Goal: Information Seeking & Learning: Check status

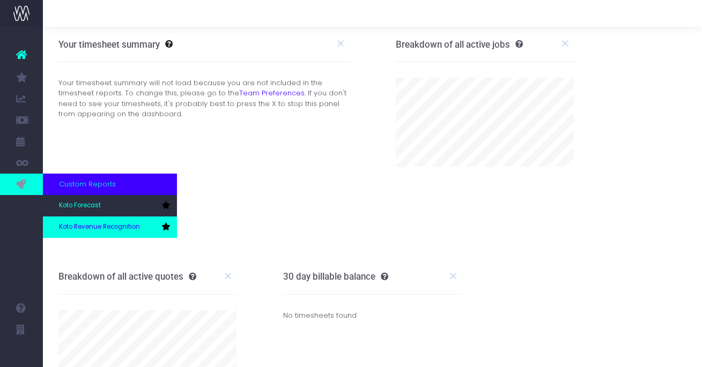
click at [66, 220] on link "Koto Revenue Recognition" at bounding box center [110, 227] width 134 height 21
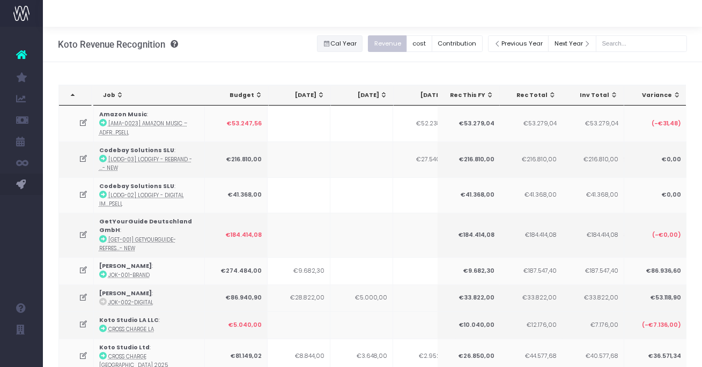
click at [349, 42] on button "Cal Year" at bounding box center [340, 43] width 46 height 17
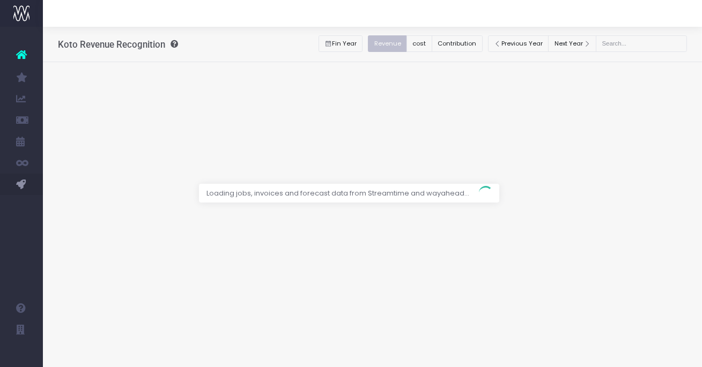
click at [448, 99] on div at bounding box center [351, 183] width 702 height 367
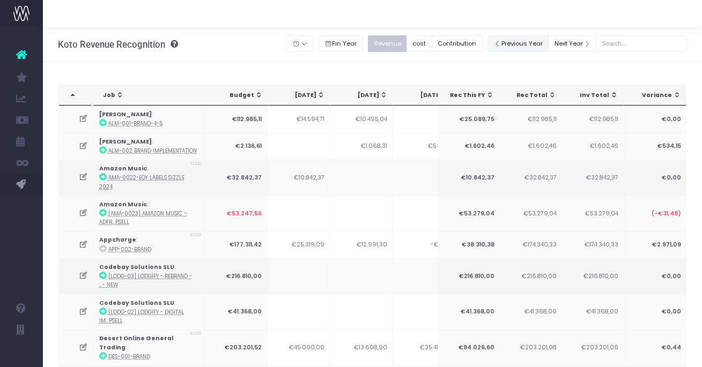
click at [538, 46] on button "Previous Year" at bounding box center [518, 43] width 61 height 17
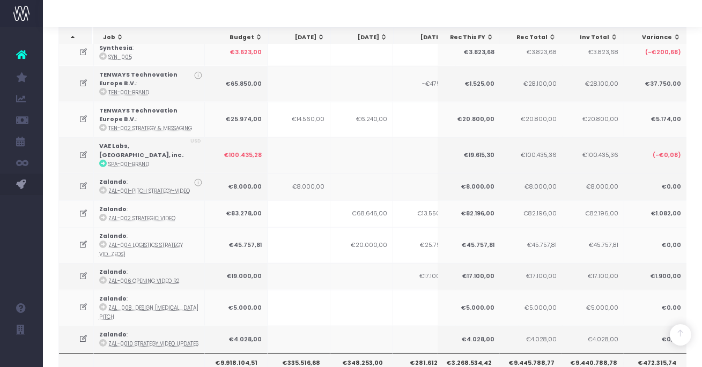
scroll to position [1830, 0]
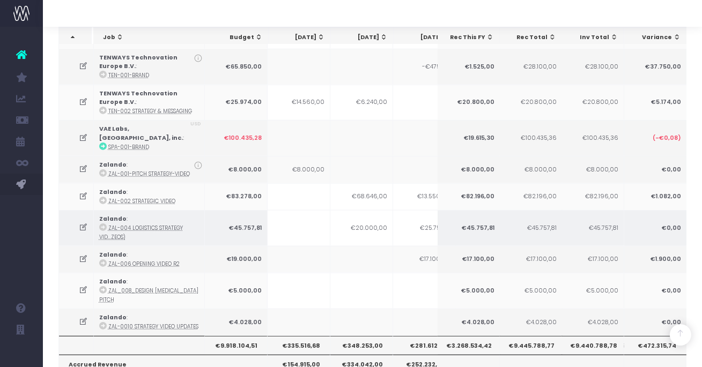
click at [337, 210] on td "€20.000,00" at bounding box center [361, 228] width 63 height 36
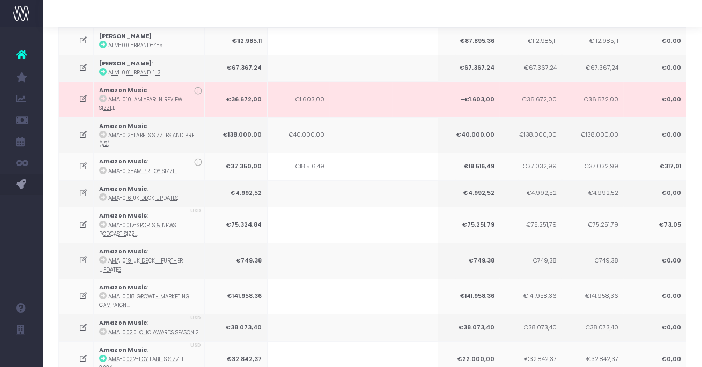
scroll to position [0, 0]
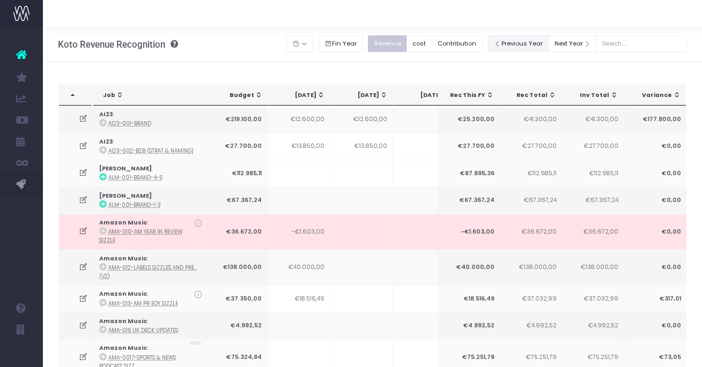
click at [522, 38] on button "Previous Year" at bounding box center [518, 43] width 61 height 17
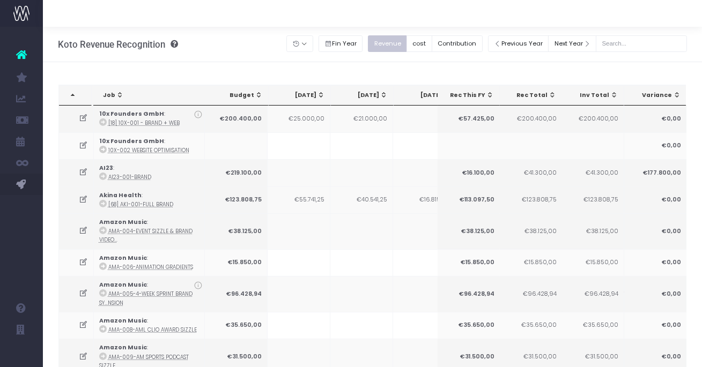
scroll to position [2341, 0]
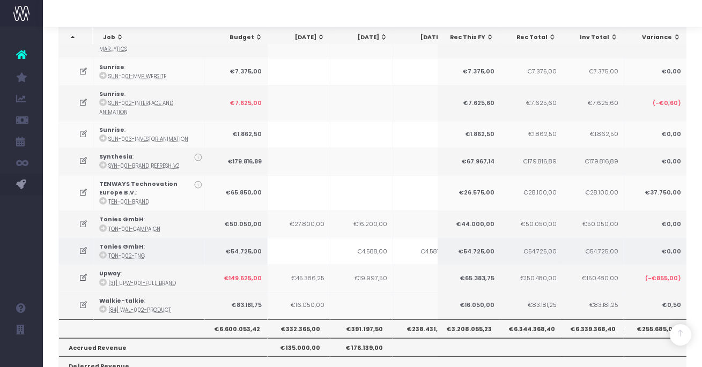
click at [339, 238] on td "€4.588,00" at bounding box center [361, 251] width 63 height 27
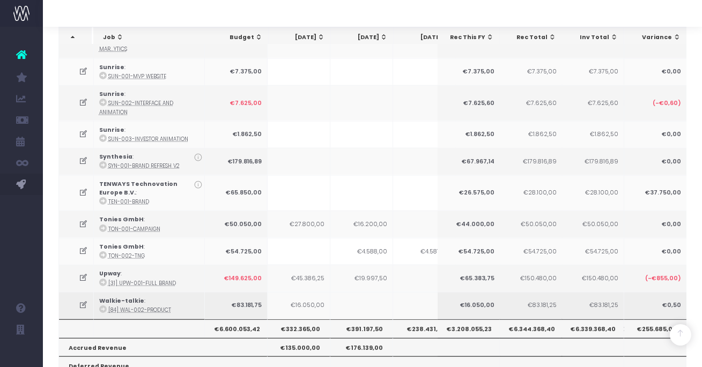
click at [82, 301] on icon at bounding box center [83, 305] width 9 height 9
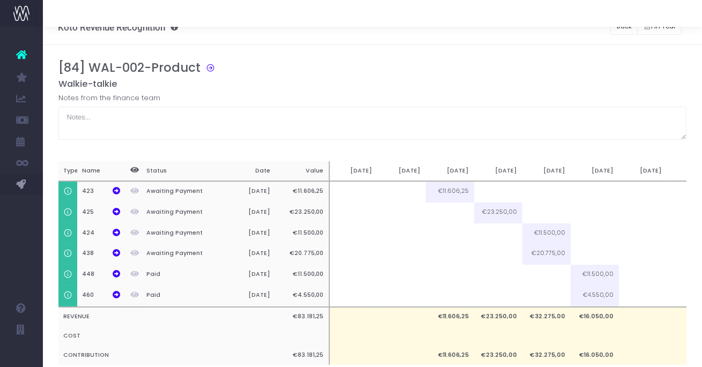
scroll to position [0, 0]
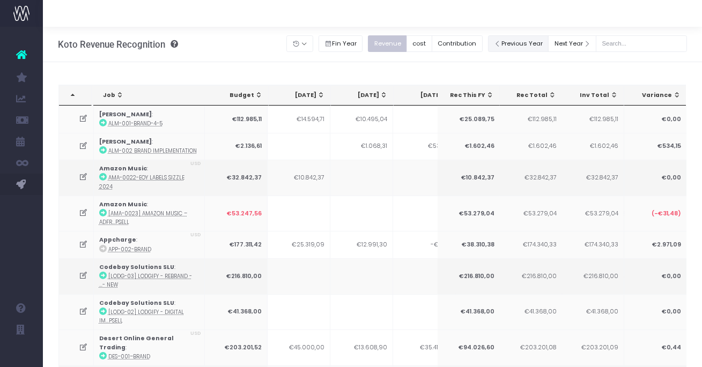
click at [532, 41] on button "Previous Year" at bounding box center [518, 43] width 61 height 17
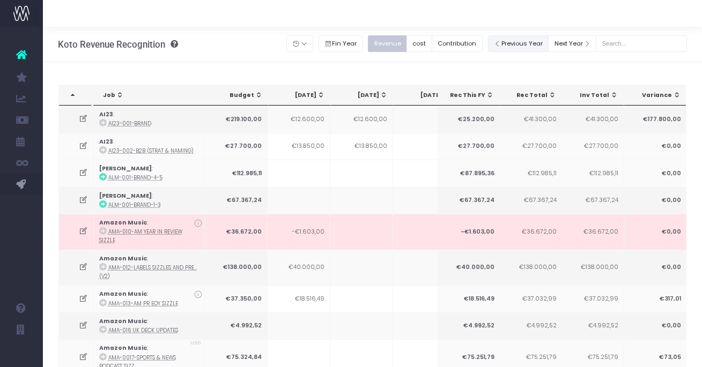
click at [512, 42] on button "Previous Year" at bounding box center [518, 43] width 61 height 17
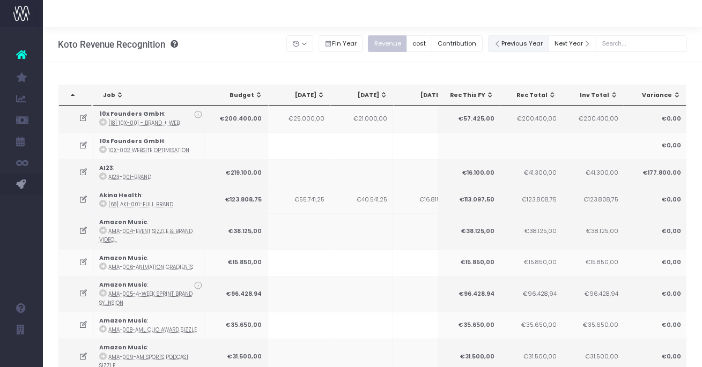
click at [519, 45] on button "Previous Year" at bounding box center [518, 43] width 61 height 17
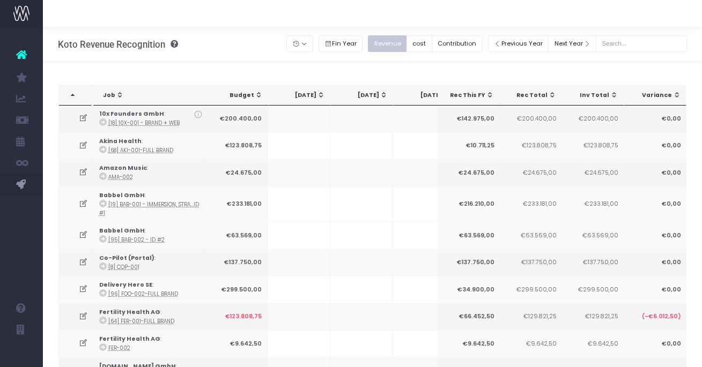
scroll to position [705, 0]
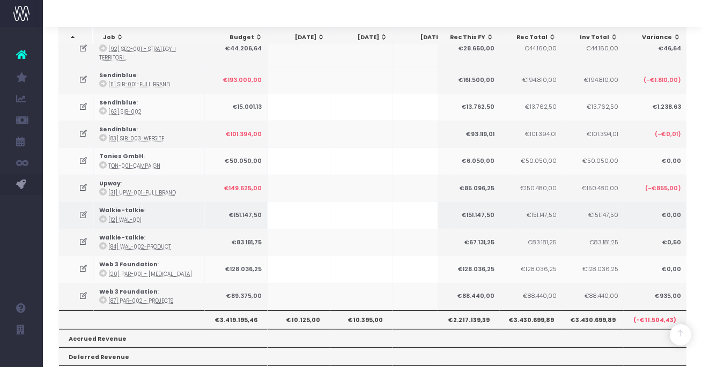
click at [80, 211] on icon at bounding box center [83, 215] width 9 height 9
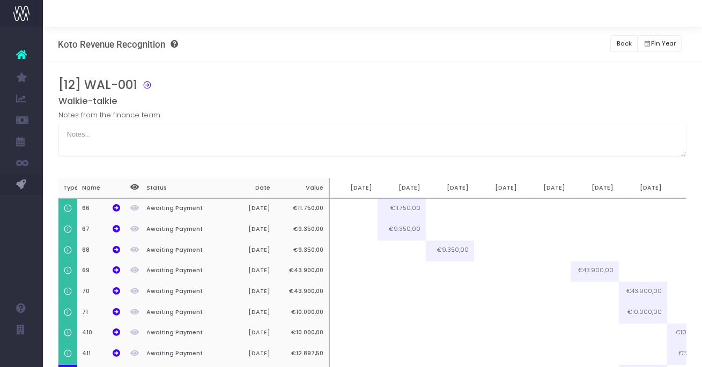
scroll to position [114, 0]
